Goal: Transaction & Acquisition: Obtain resource

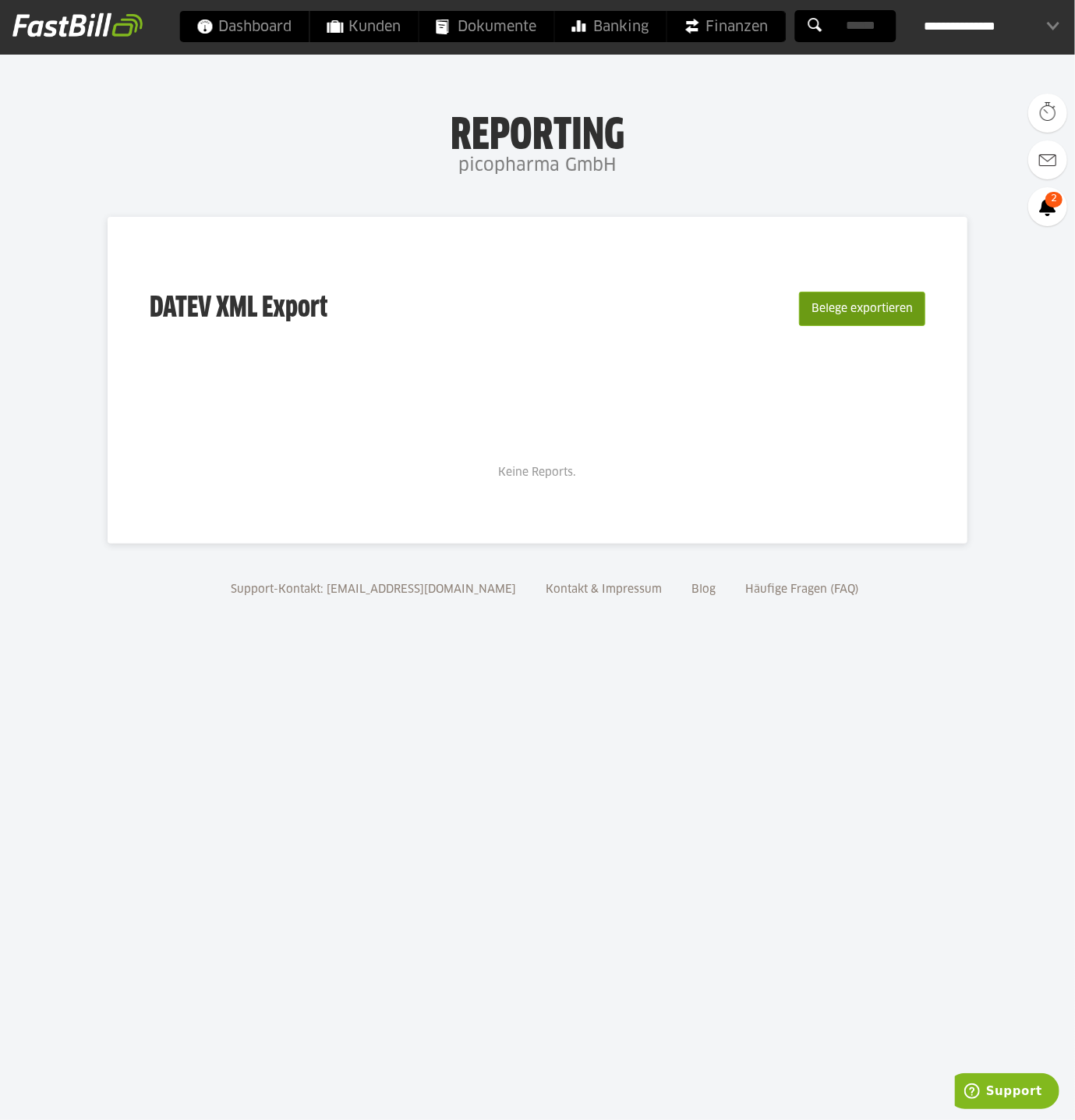
click at [865, 305] on button "Belege exportieren" at bounding box center [862, 309] width 126 height 34
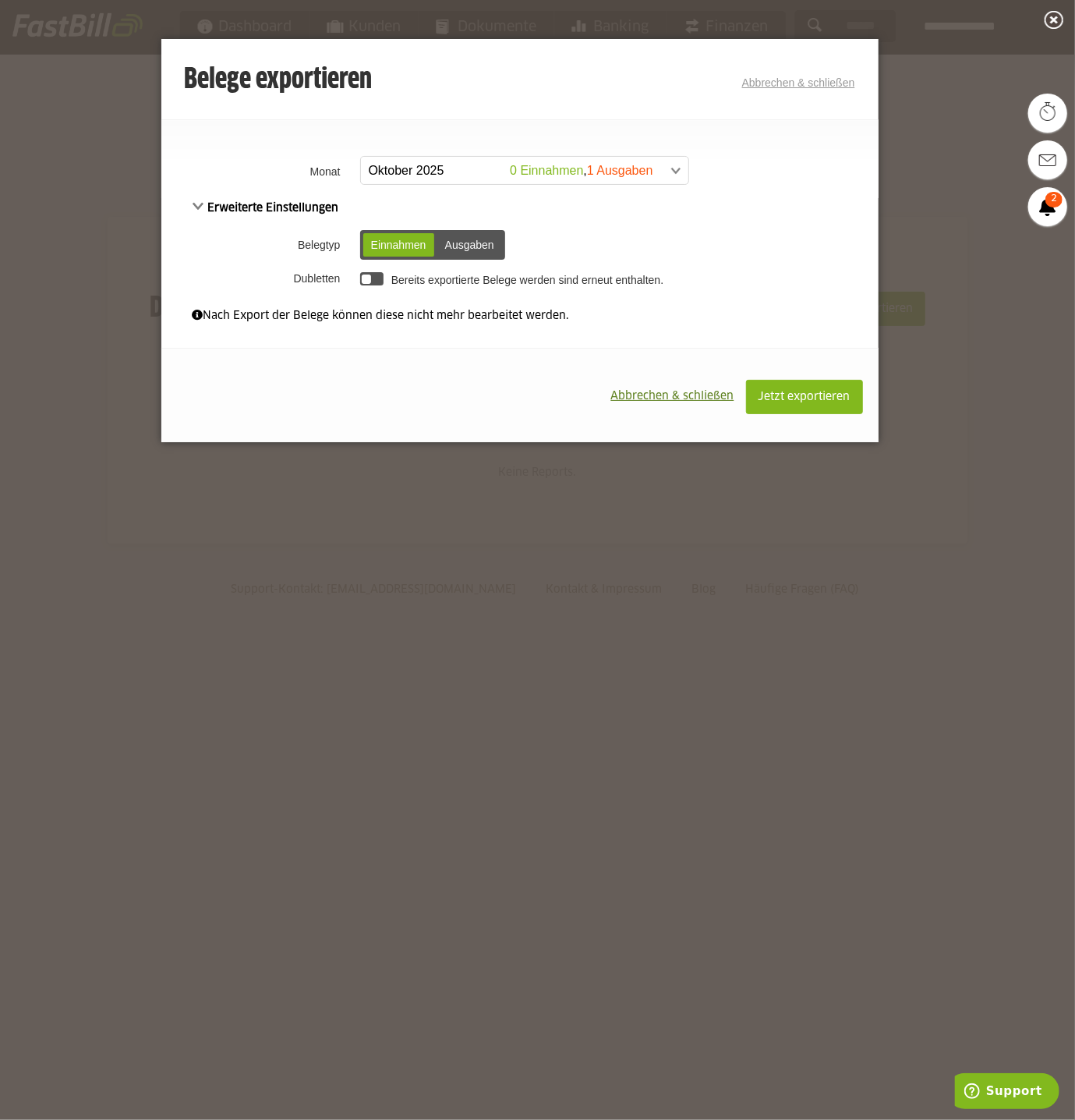
click at [676, 166] on span at bounding box center [517, 170] width 327 height 28
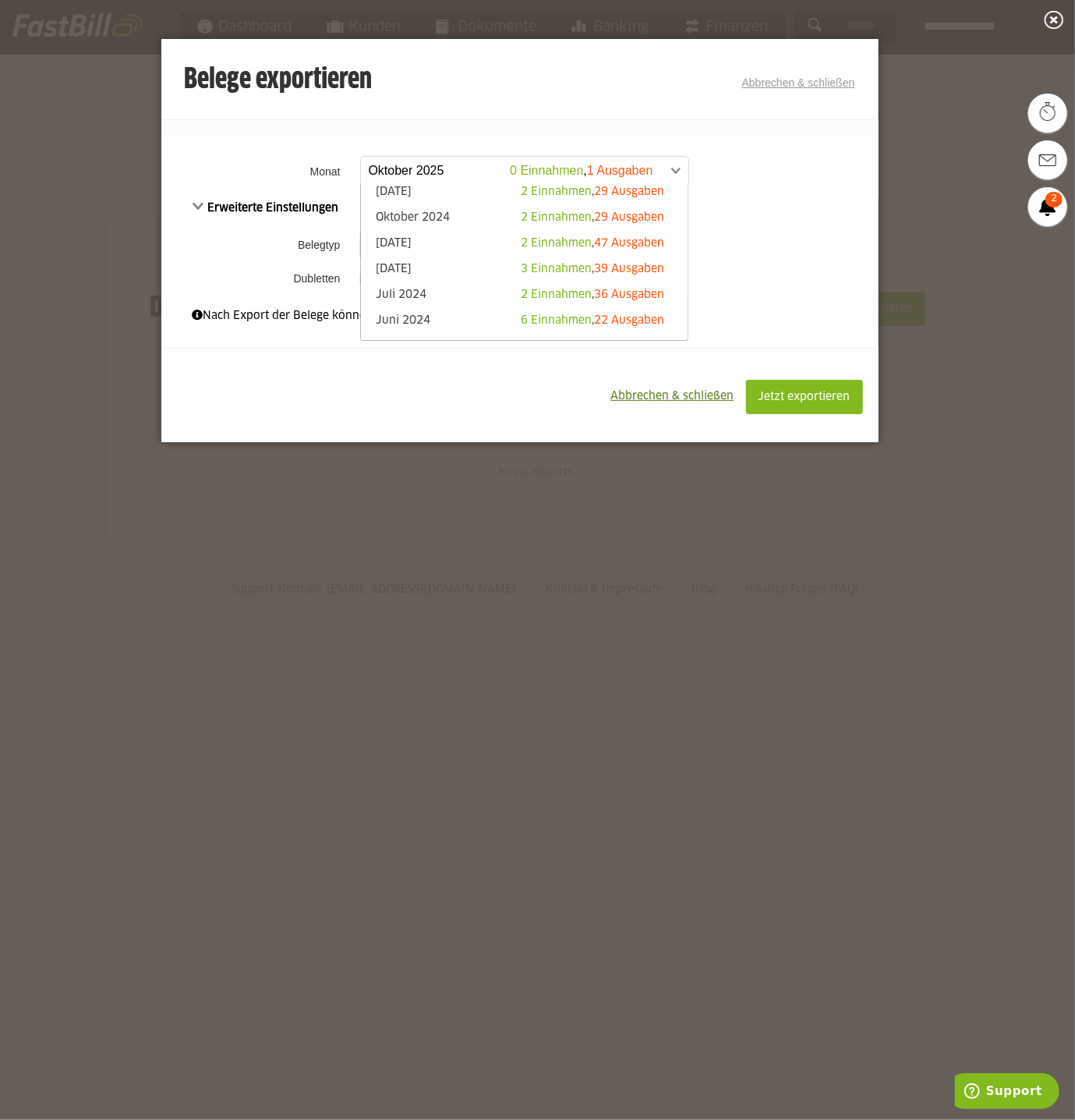
scroll to position [312, 0]
click at [475, 275] on link "Juli 2024 2 Einnahmen , 36 Ausgaben" at bounding box center [524, 271] width 312 height 18
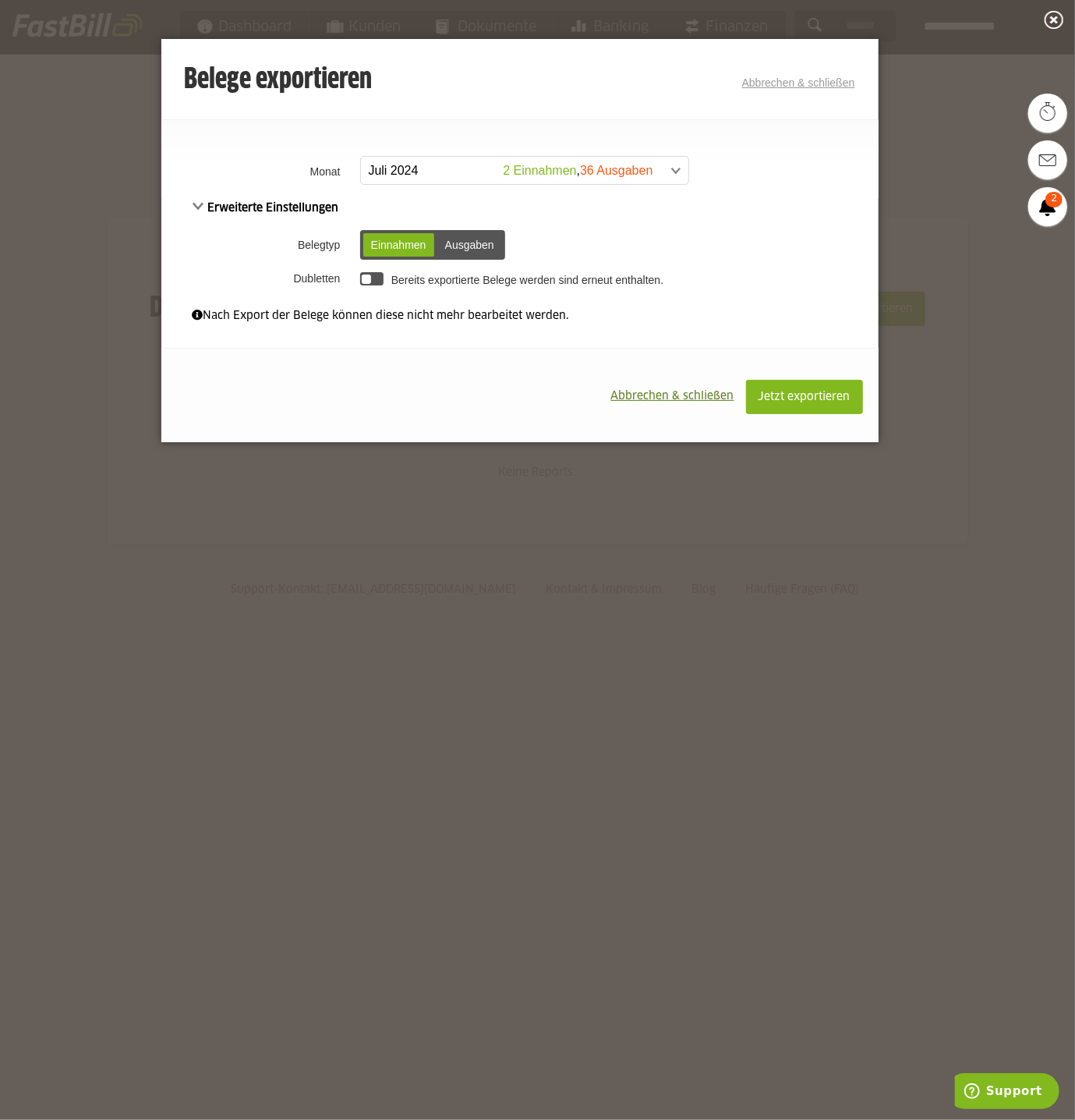
click at [465, 240] on div "Ausgaben" at bounding box center [470, 245] width 65 height 23
click at [372, 277] on div at bounding box center [372, 279] width 24 height 13
click at [802, 388] on button "Jetzt exportieren" at bounding box center [805, 397] width 117 height 34
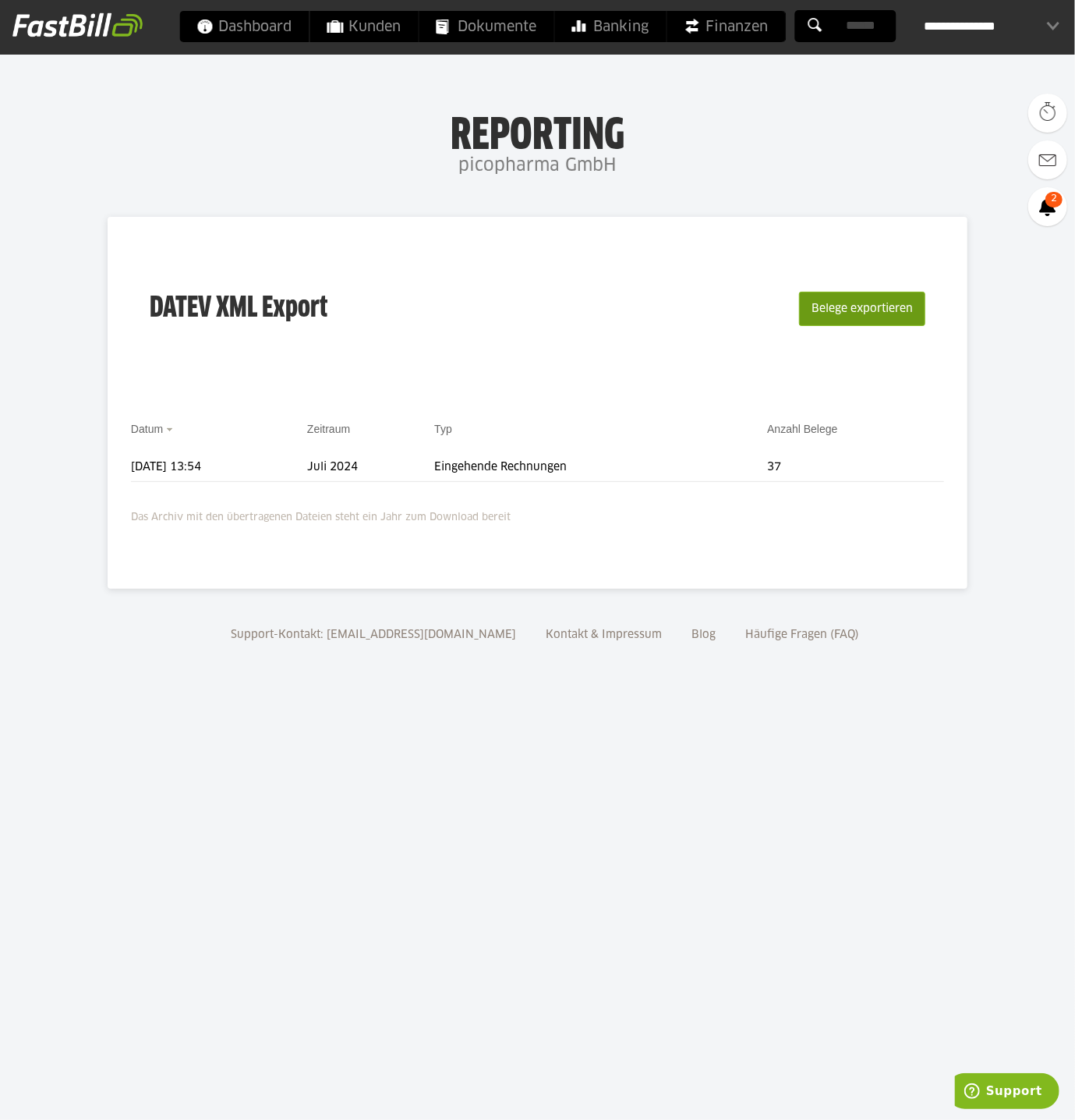
click at [847, 300] on button "Belege exportieren" at bounding box center [862, 309] width 126 height 34
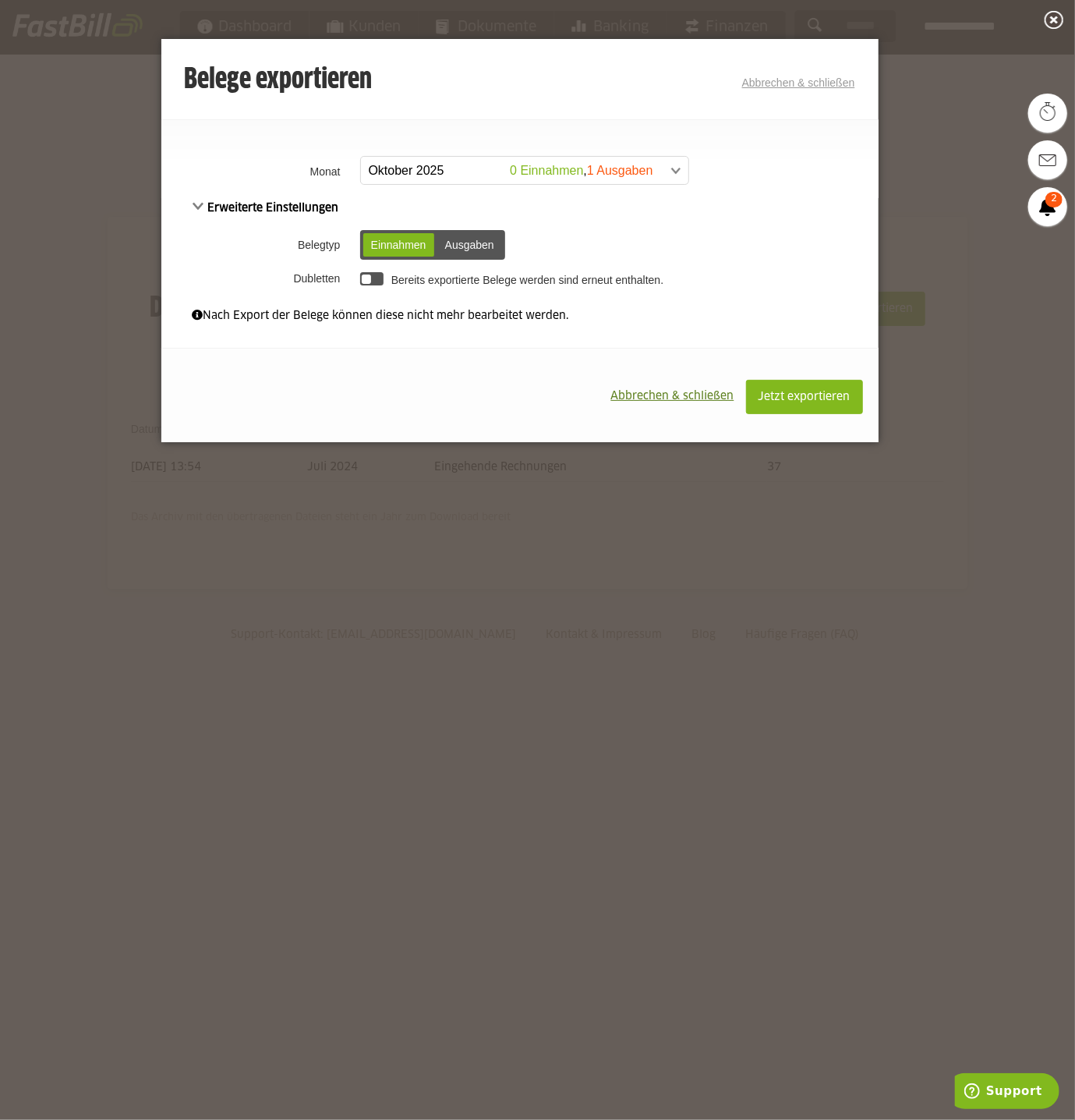
click at [667, 388] on button "Abbrechen & schließen" at bounding box center [673, 396] width 147 height 32
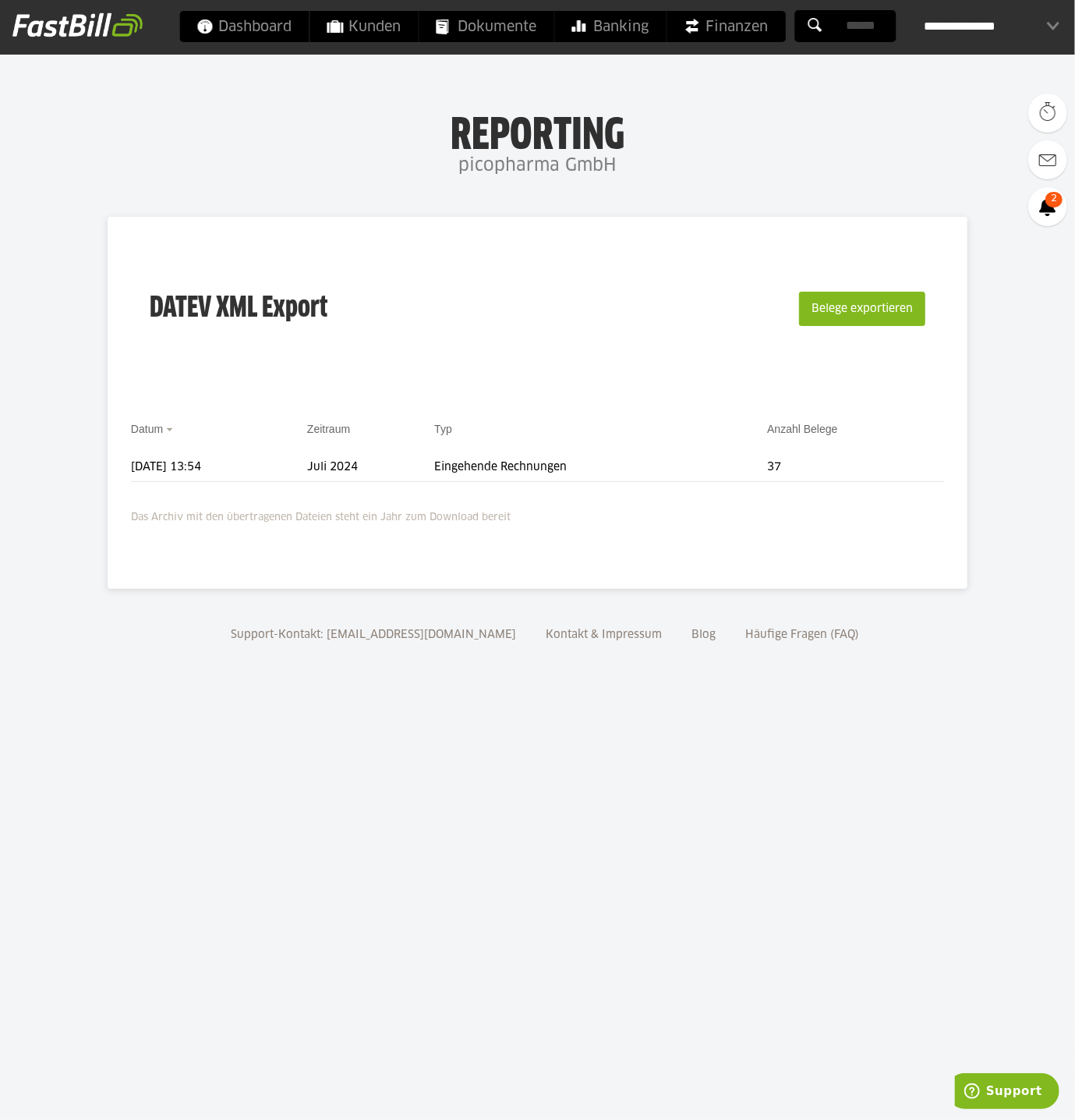
click at [1031, 396] on body "Dashboard Kunden Dokumente Banking Finanzen Add-ons" at bounding box center [537, 560] width 1075 height 1120
click at [951, 14] on div "**********" at bounding box center [992, 26] width 135 height 31
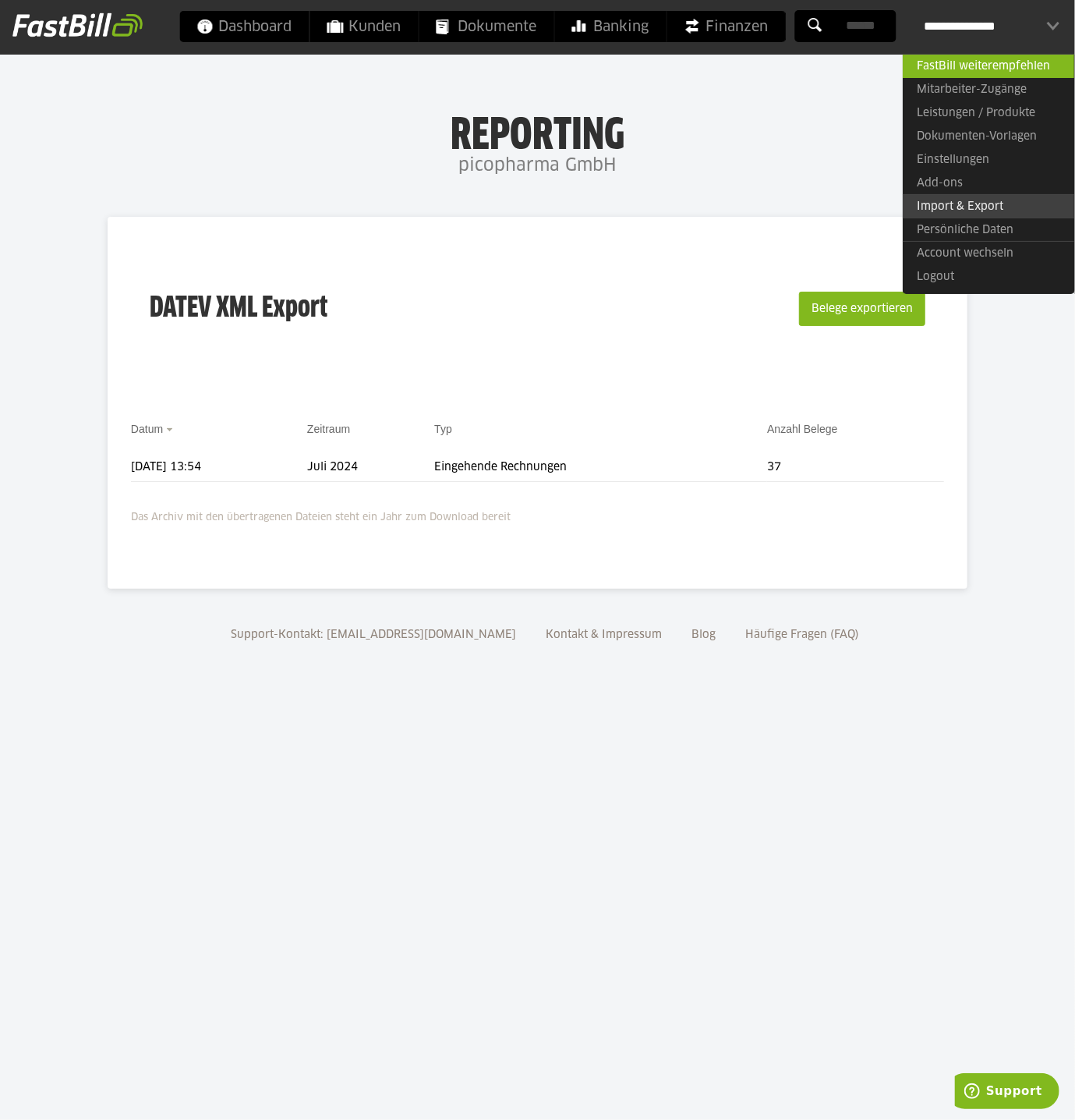
click at [981, 206] on link "Import & Export" at bounding box center [989, 206] width 172 height 24
